Goal: Task Accomplishment & Management: Manage account settings

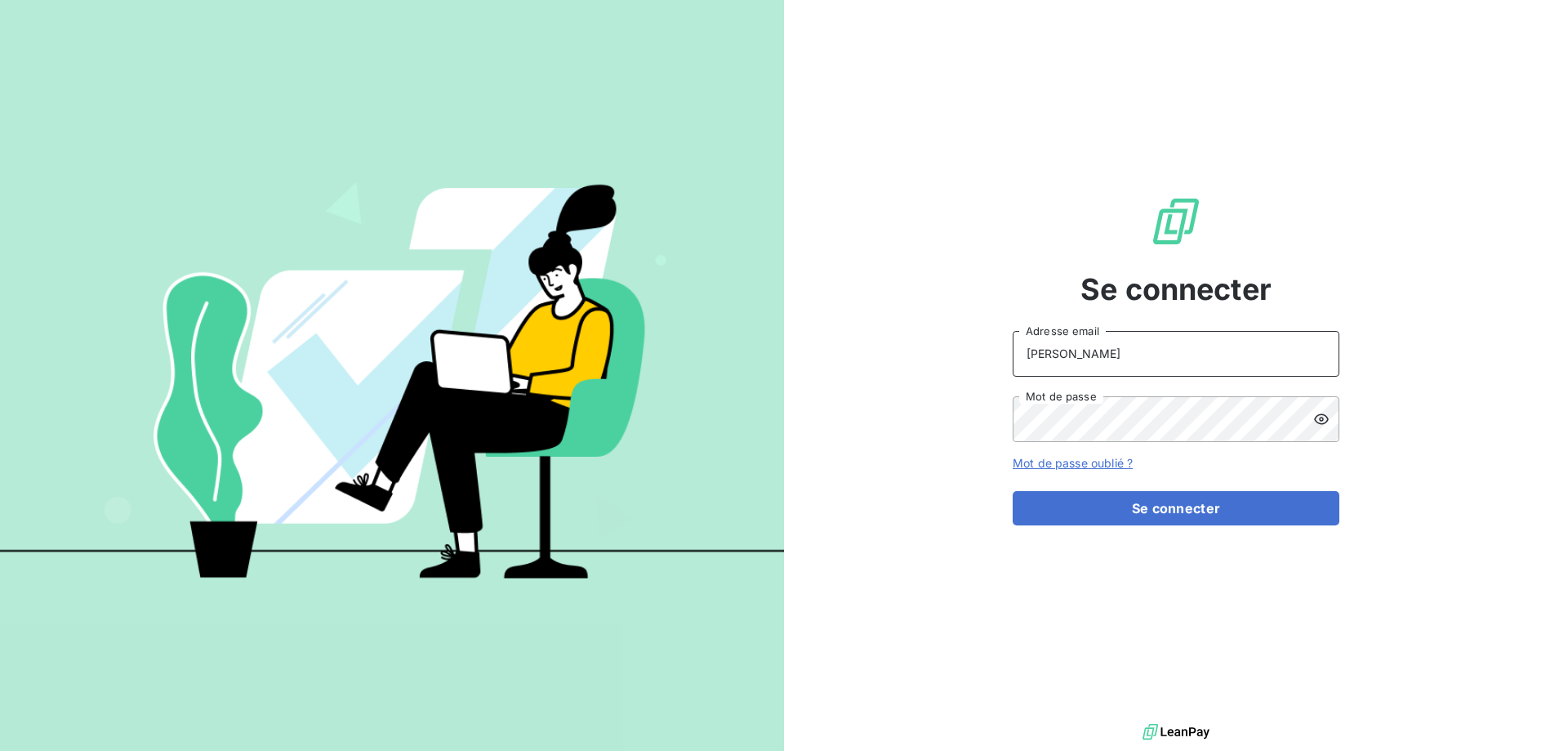
click at [1095, 356] on input "[PERSON_NAME]" at bounding box center [1176, 353] width 326 height 46
type input "[PERSON_NAME][EMAIL_ADDRESS][DOMAIN_NAME]"
click at [1013, 491] on button "Se connecter" at bounding box center [1176, 507] width 326 height 34
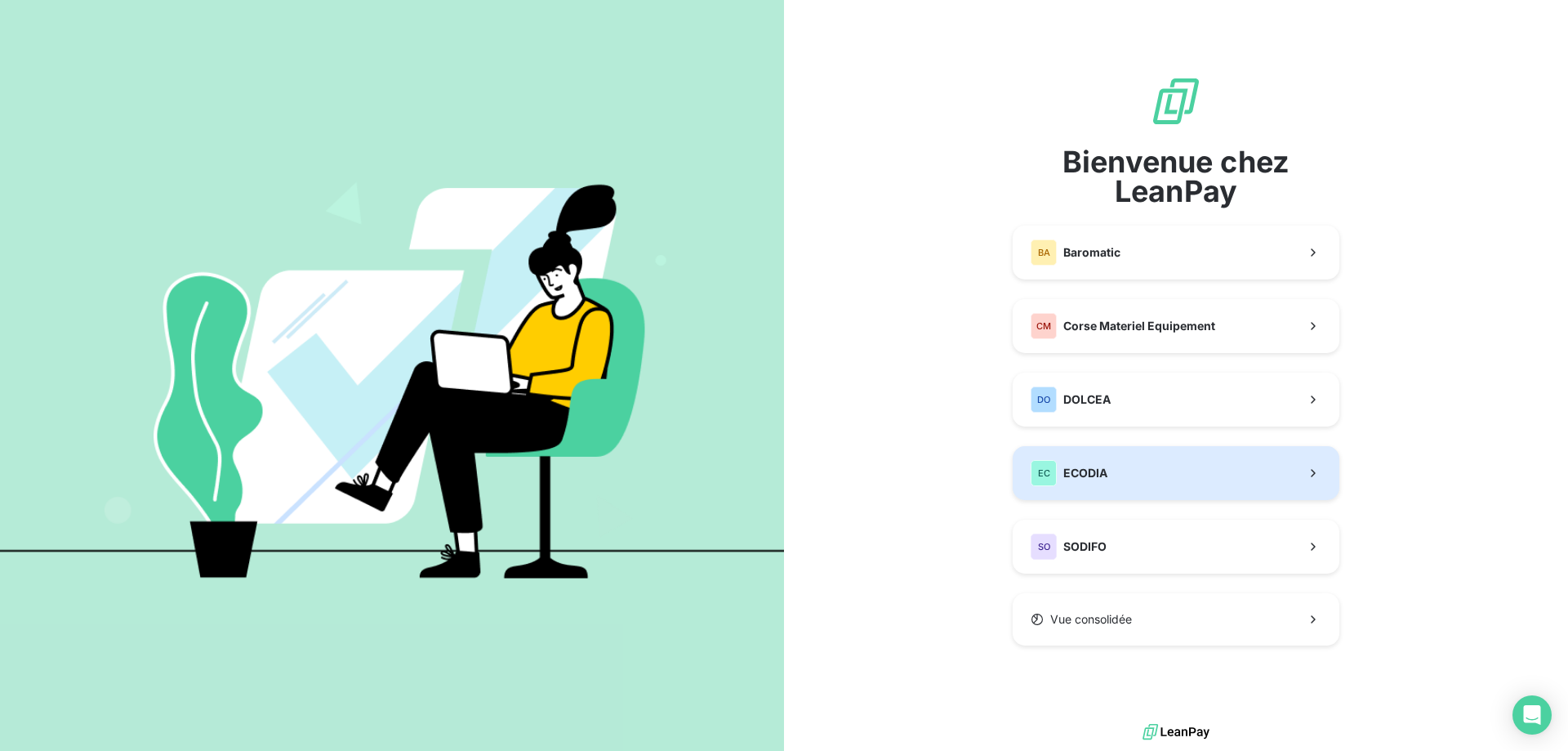
click at [1133, 481] on button "EC ECODIA" at bounding box center [1176, 473] width 326 height 54
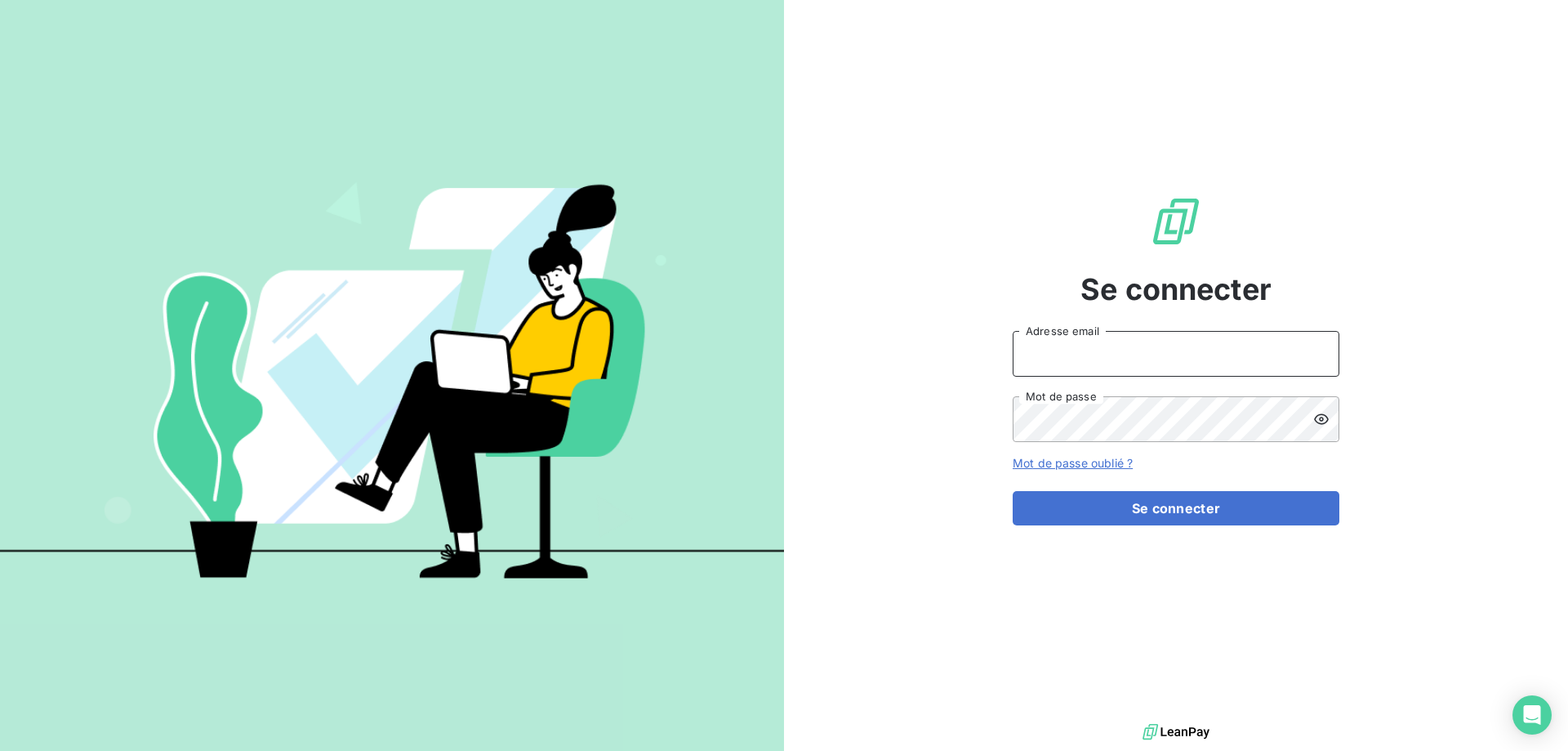
type input "[PERSON_NAME]"
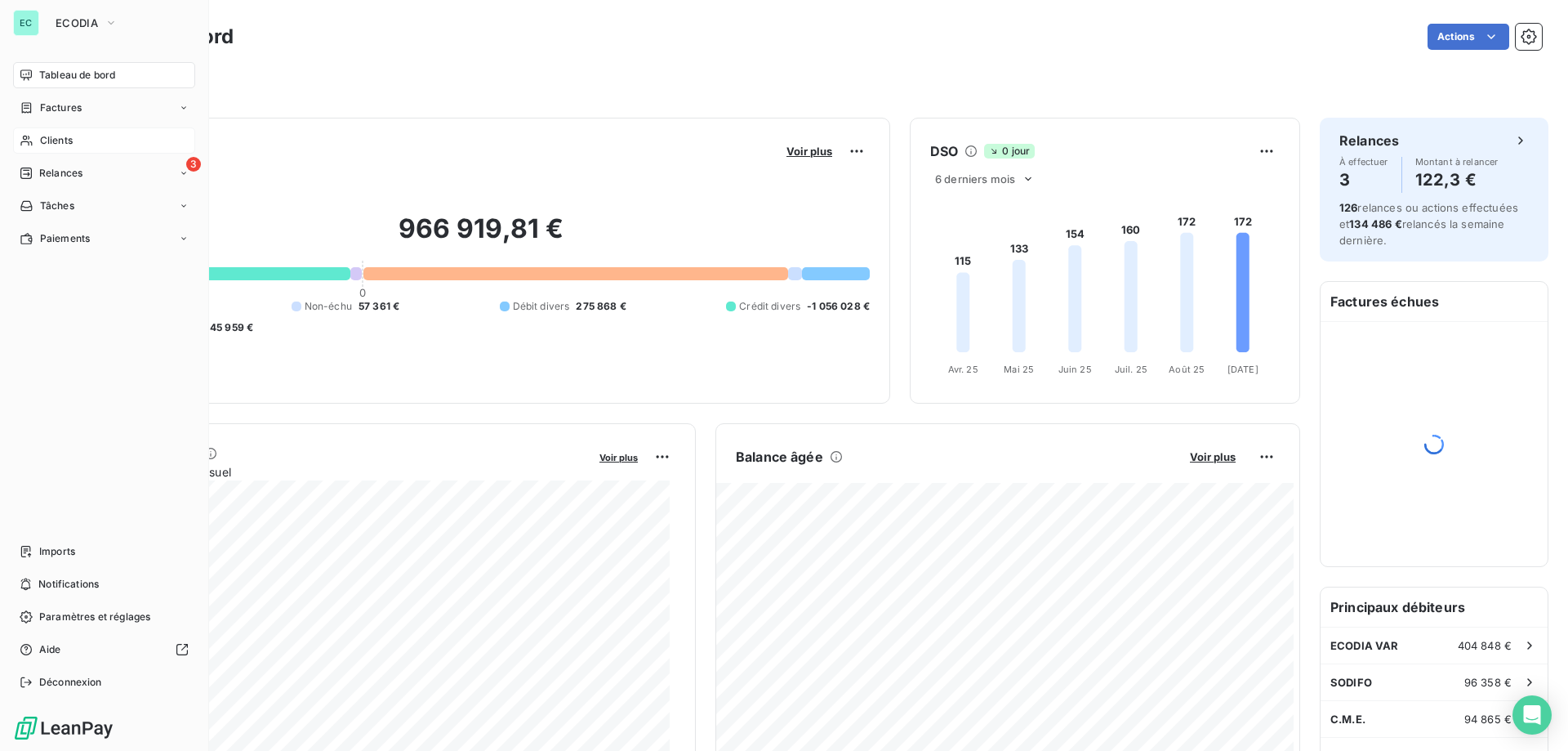
click at [70, 143] on span "Clients" at bounding box center [56, 140] width 32 height 15
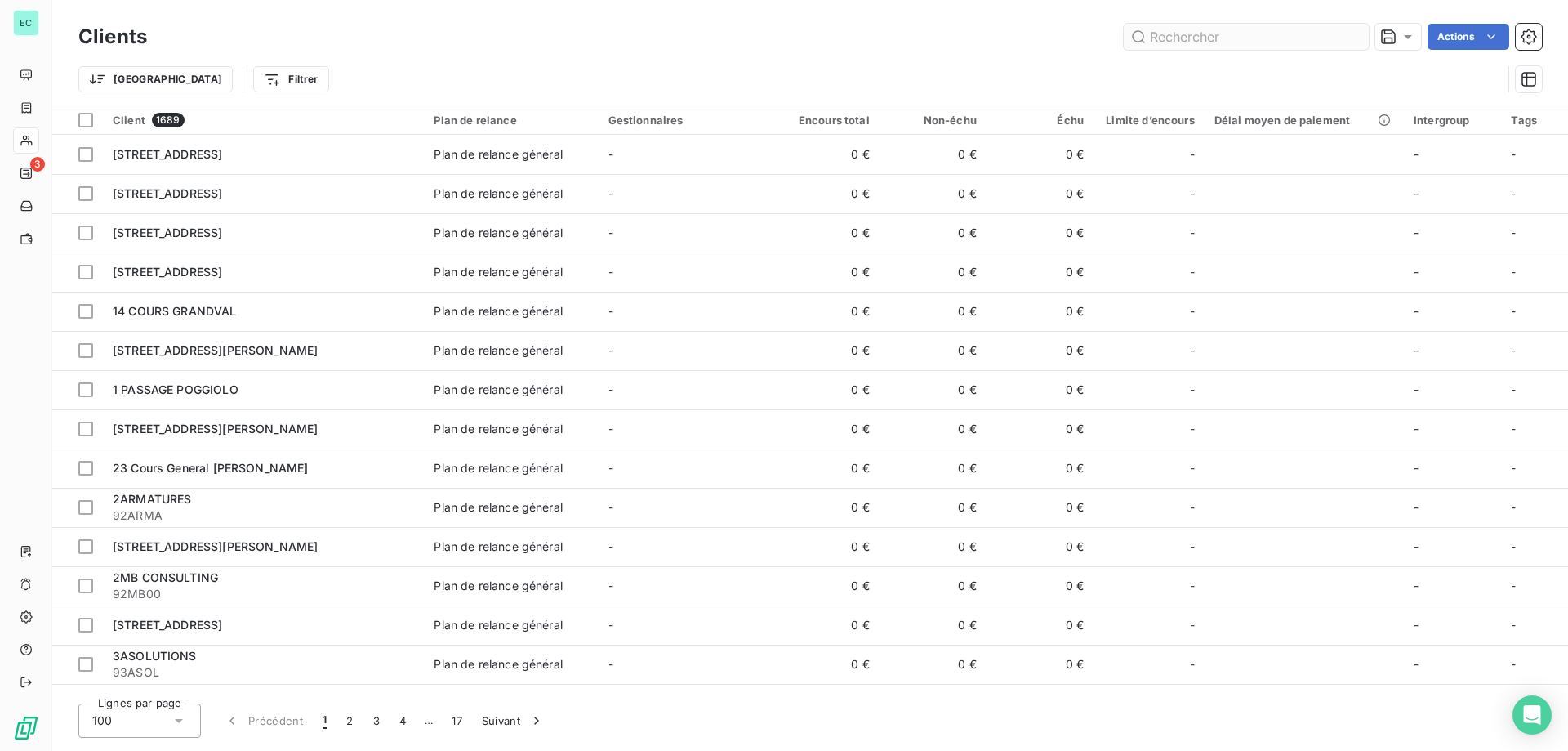
click at [1205, 36] on input "text" at bounding box center [1246, 36] width 245 height 27
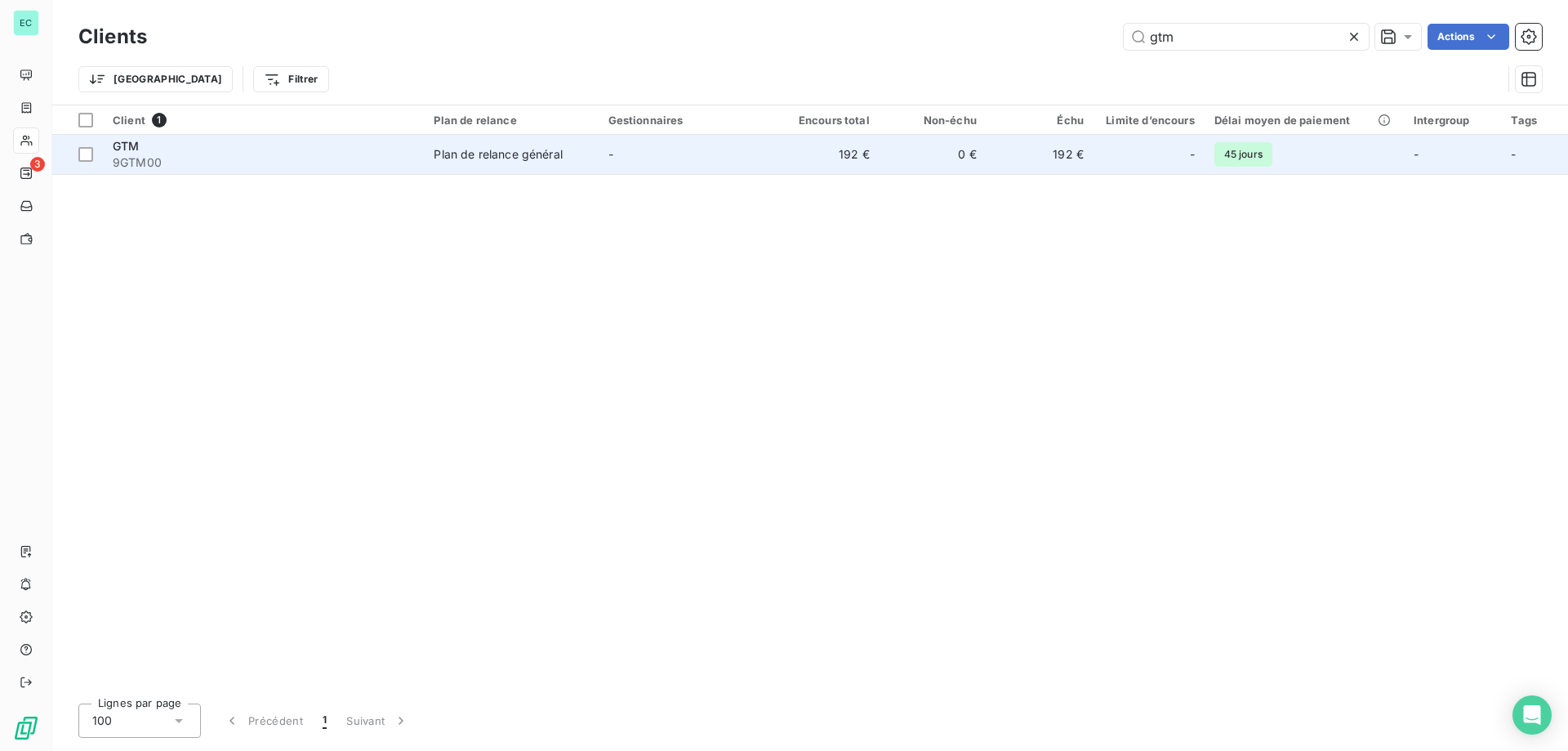
type input "gtm"
click at [725, 164] on td "-" at bounding box center [685, 154] width 174 height 39
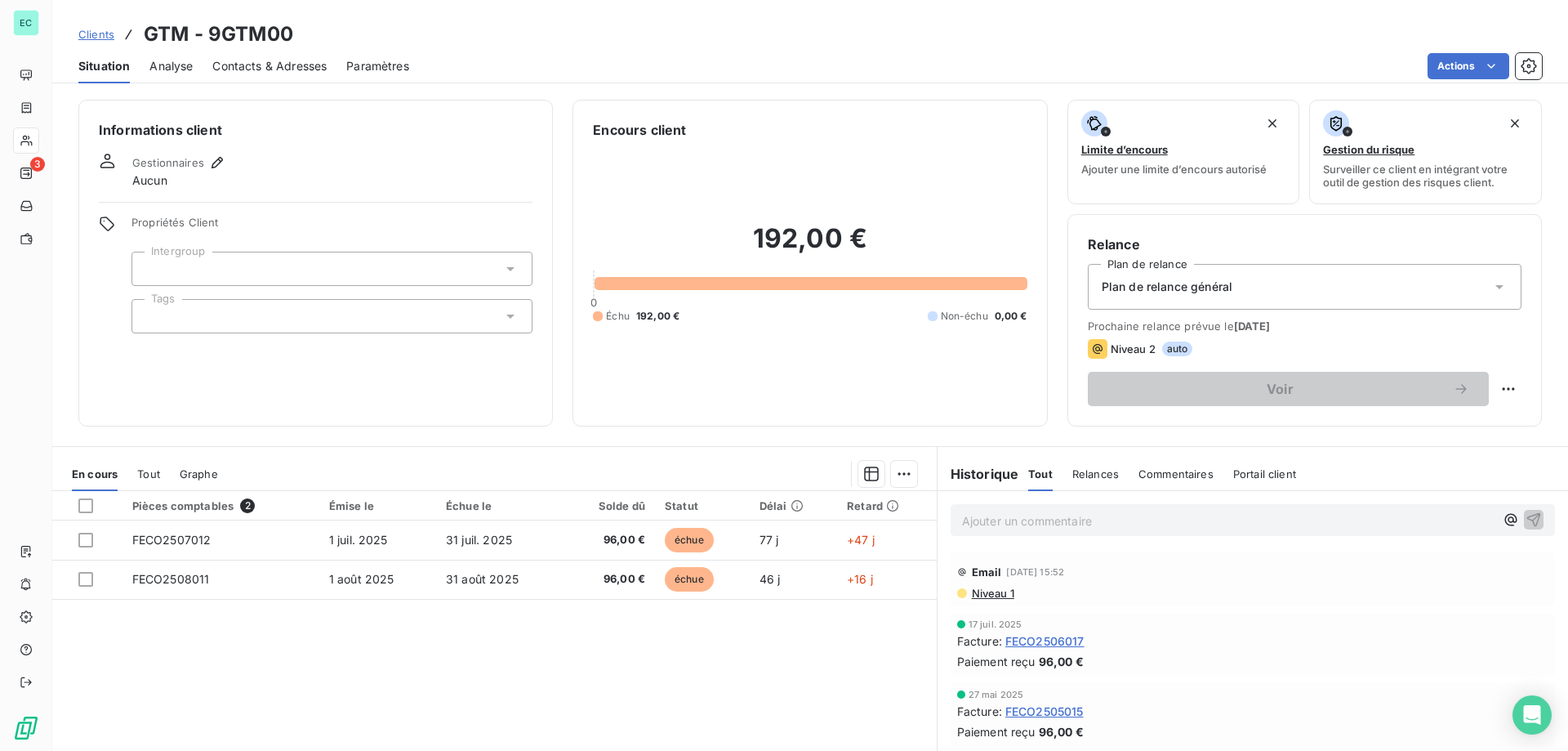
click at [255, 61] on span "Contacts & Adresses" at bounding box center [269, 66] width 114 height 17
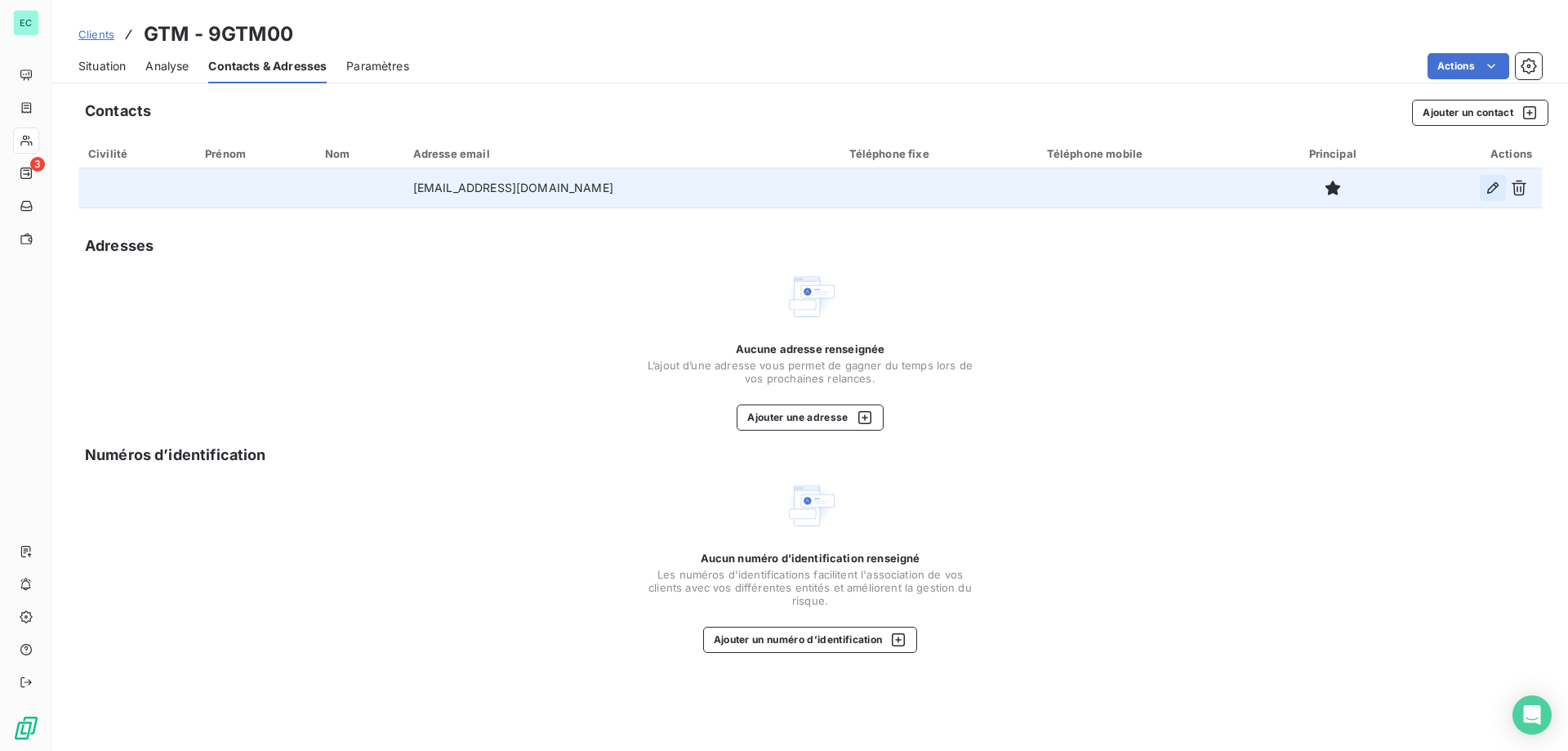
click at [1488, 185] on icon "button" at bounding box center [1493, 188] width 17 height 17
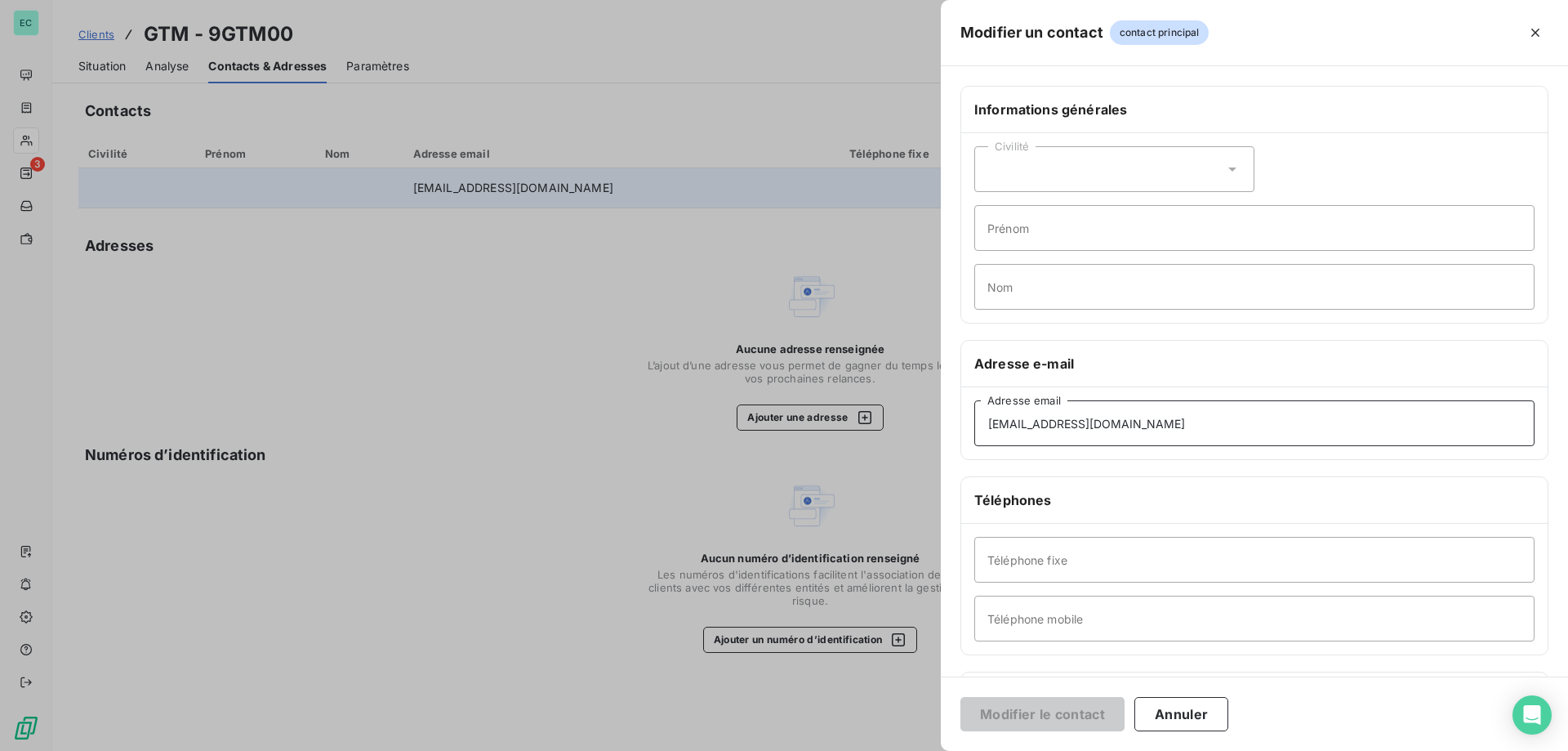
drag, startPoint x: 1299, startPoint y: 412, endPoint x: 853, endPoint y: 432, distance: 446.4
click at [853, 750] on div "Modifier un contact contact principal Informations générales Civilité Prénom No…" at bounding box center [784, 751] width 1568 height 0
paste input "GTMSUD.compta"
type input "[EMAIL_ADDRESS][DOMAIN_NAME]"
click at [1069, 713] on button "Modifier le contact" at bounding box center [1042, 714] width 164 height 34
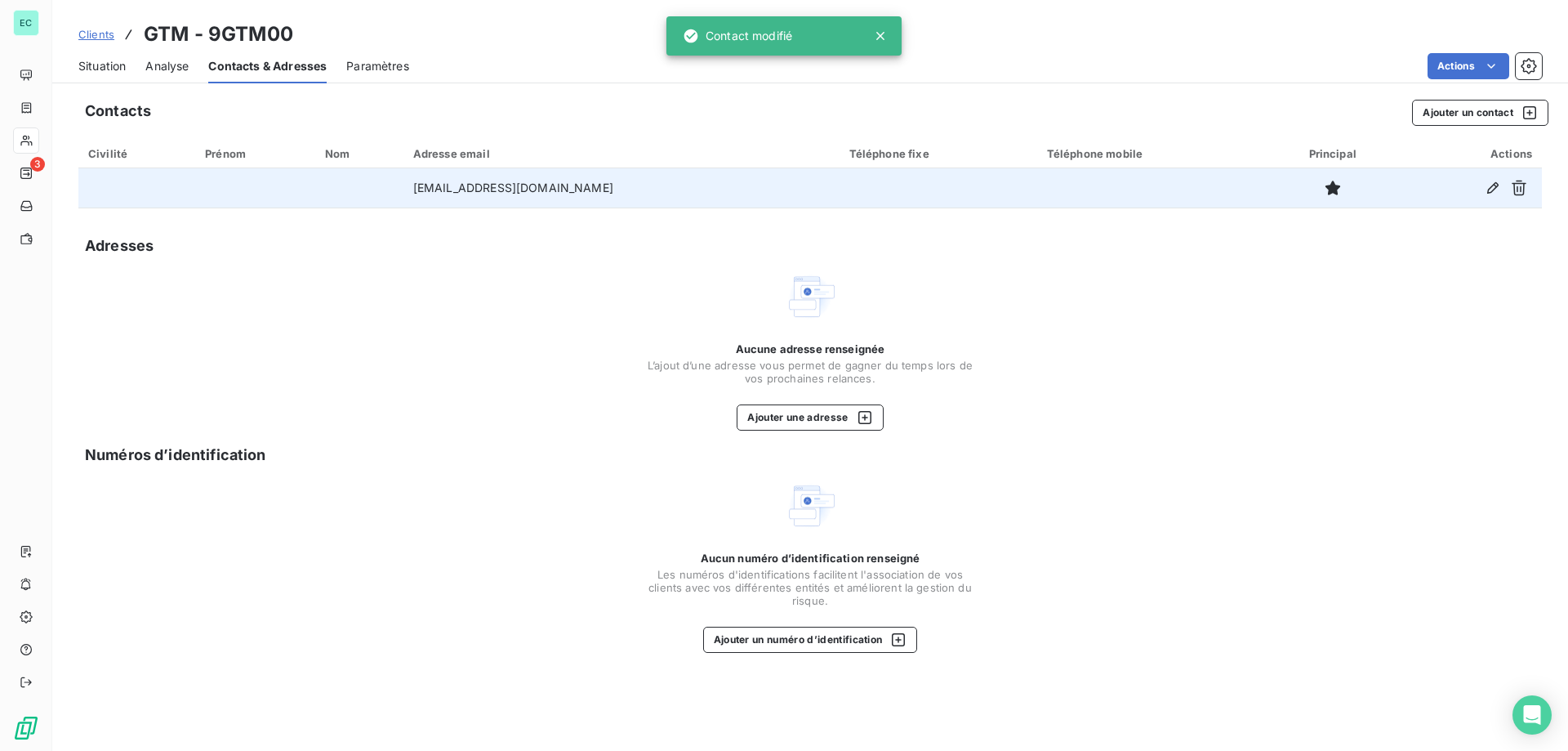
click at [94, 32] on span "Clients" at bounding box center [96, 33] width 36 height 13
